Goal: Task Accomplishment & Management: Use online tool/utility

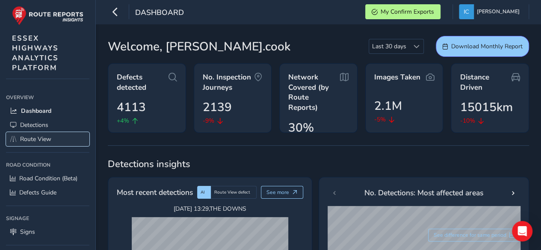
click at [31, 141] on span "Route View" at bounding box center [35, 139] width 31 height 8
